Goal: Check status: Check status

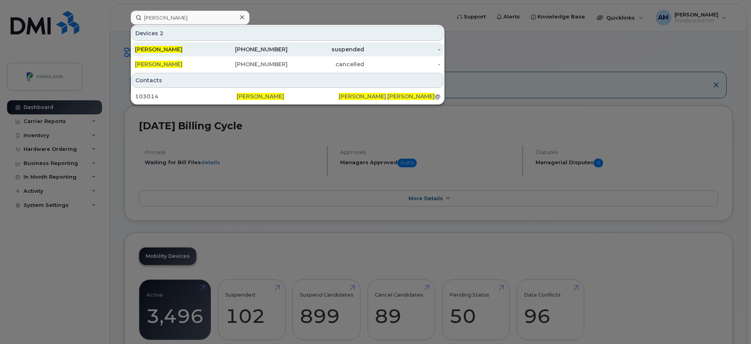
drag, startPoint x: 0, startPoint y: 0, endPoint x: 254, endPoint y: 54, distance: 259.8
click at [254, 25] on div "[PERSON_NAME] Devices 2 [PERSON_NAME] [PHONE_NUMBER] suspended - [PERSON_NAME] …" at bounding box center [288, 18] width 315 height 14
type input "[PERSON_NAME]"
click at [232, 47] on div "[PHONE_NUMBER]" at bounding box center [249, 50] width 77 height 8
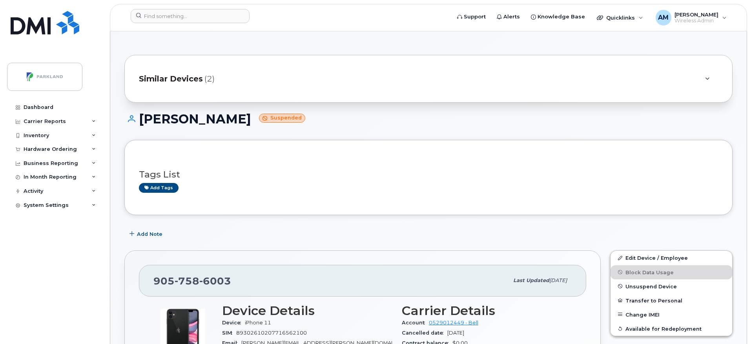
click at [645, 87] on div "Similar Devices (2)" at bounding box center [417, 78] width 557 height 19
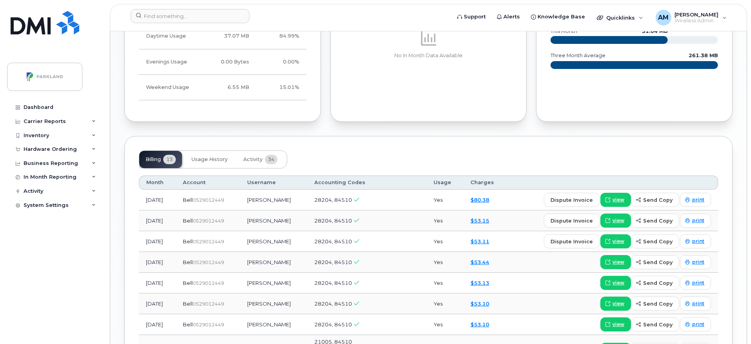
scroll to position [719, 0]
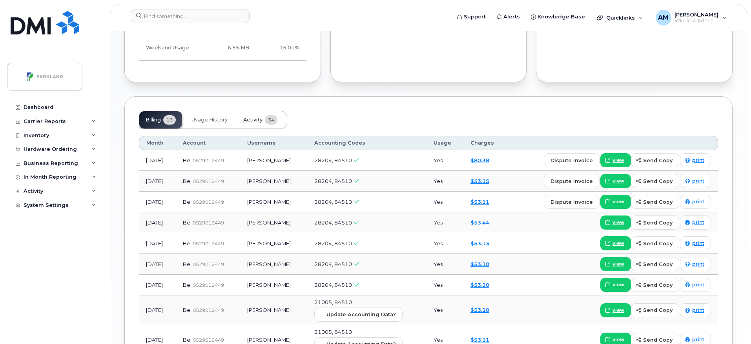
click at [262, 117] on span "Activity" at bounding box center [252, 120] width 19 height 6
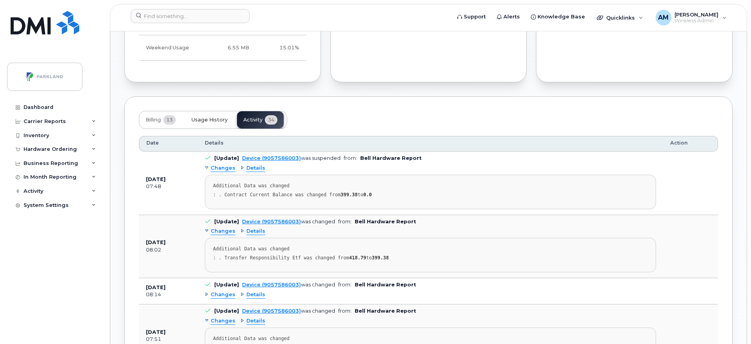
click at [215, 111] on button "Usage History" at bounding box center [209, 119] width 49 height 17
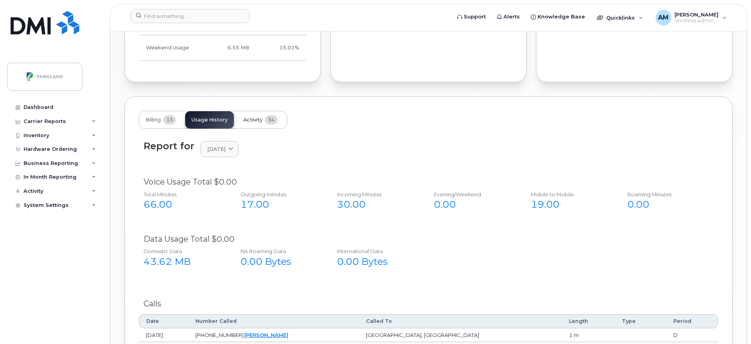
click at [255, 117] on span "Activity" at bounding box center [252, 120] width 19 height 6
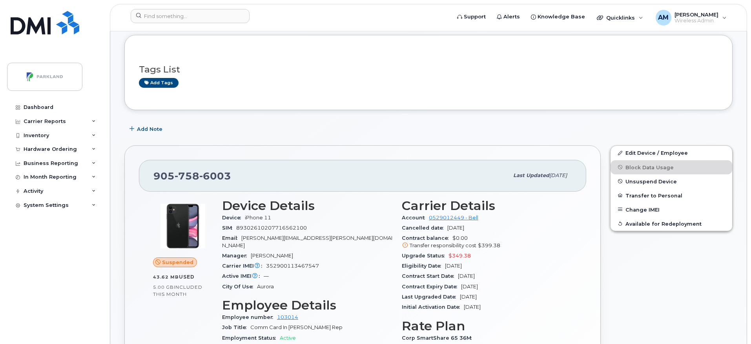
scroll to position [164, 0]
